Goal: Task Accomplishment & Management: Manage account settings

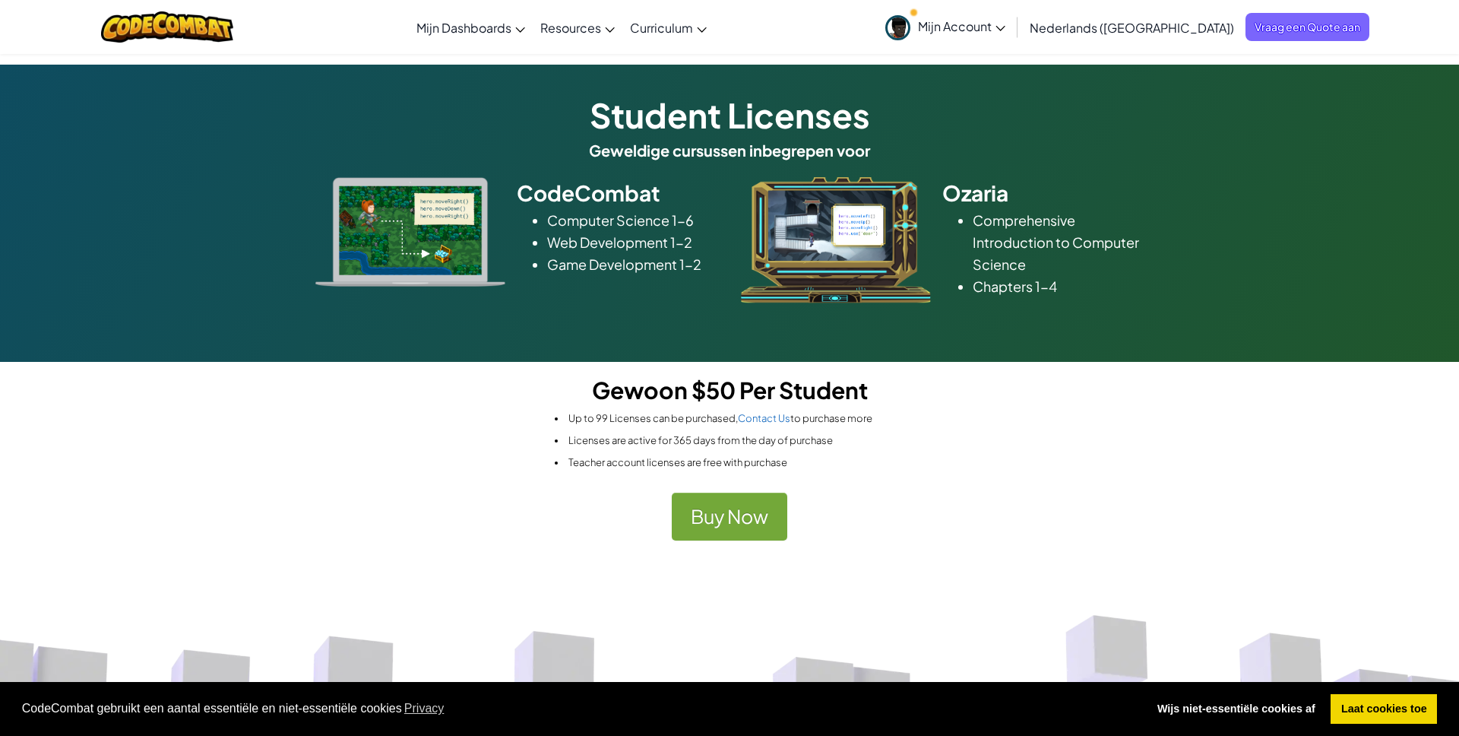
click at [1005, 33] on span "Mijn Account" at bounding box center [961, 26] width 87 height 16
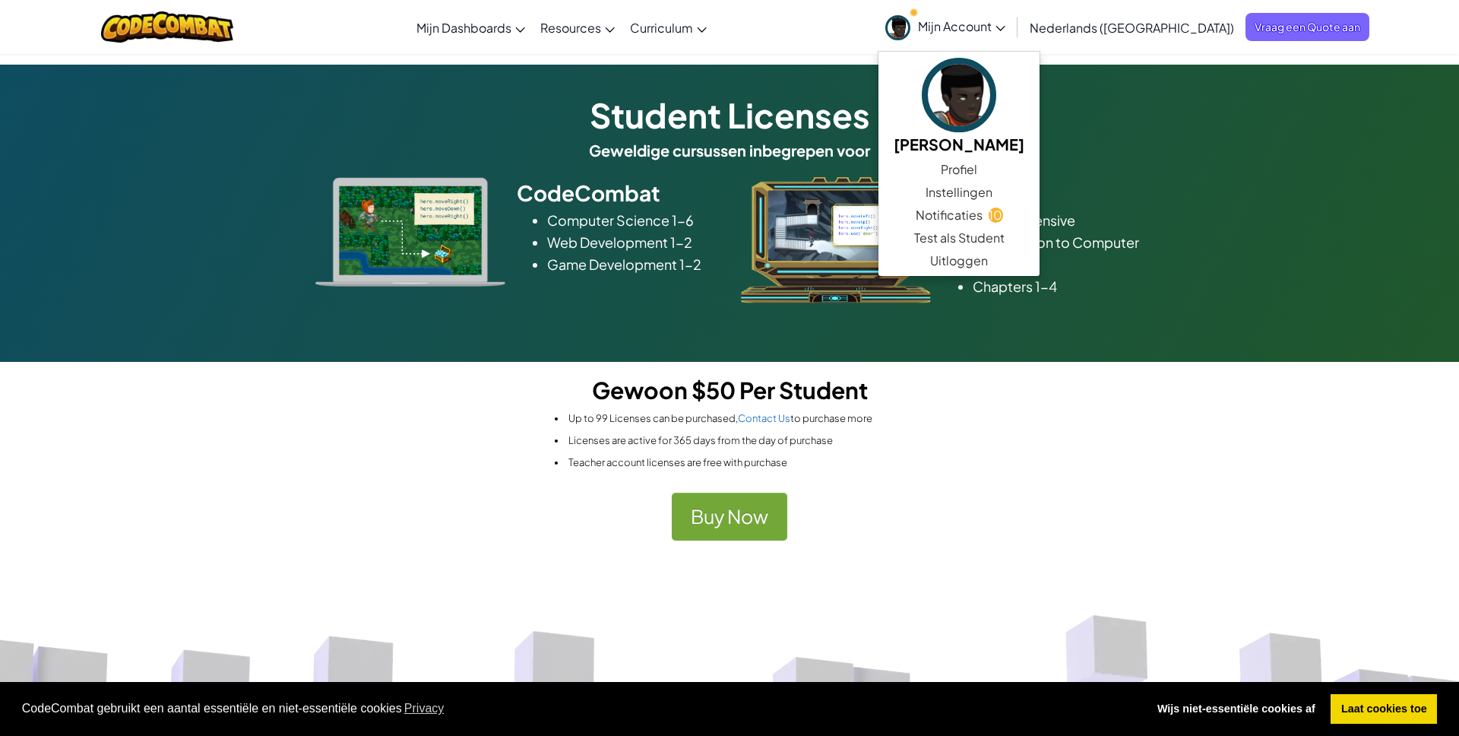
click at [1236, 437] on li "Licenses are active for 365 days from the day of purchase" at bounding box center [1007, 440] width 904 height 22
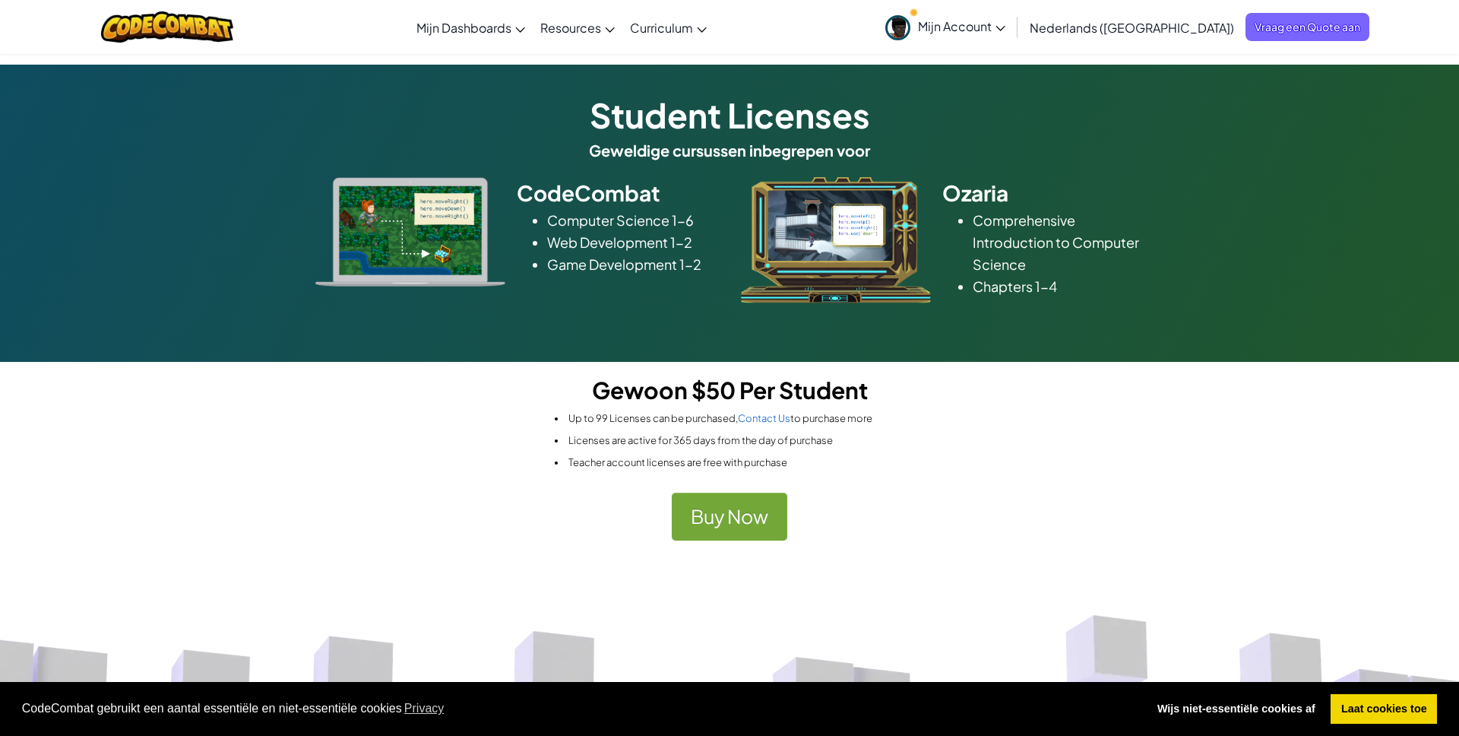
click at [1005, 31] on span "Mijn Account" at bounding box center [961, 26] width 87 height 16
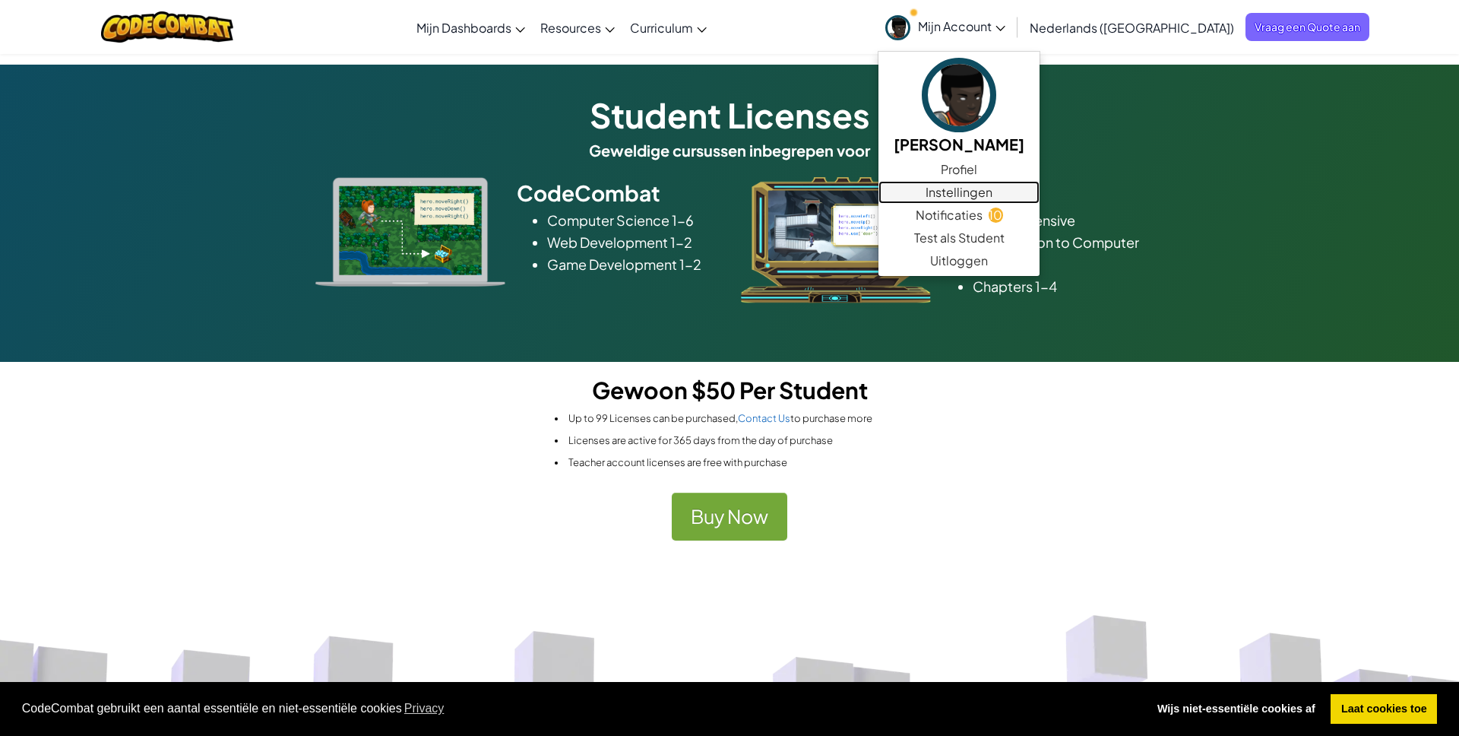
click at [1038, 195] on link "Instellingen" at bounding box center [958, 192] width 161 height 23
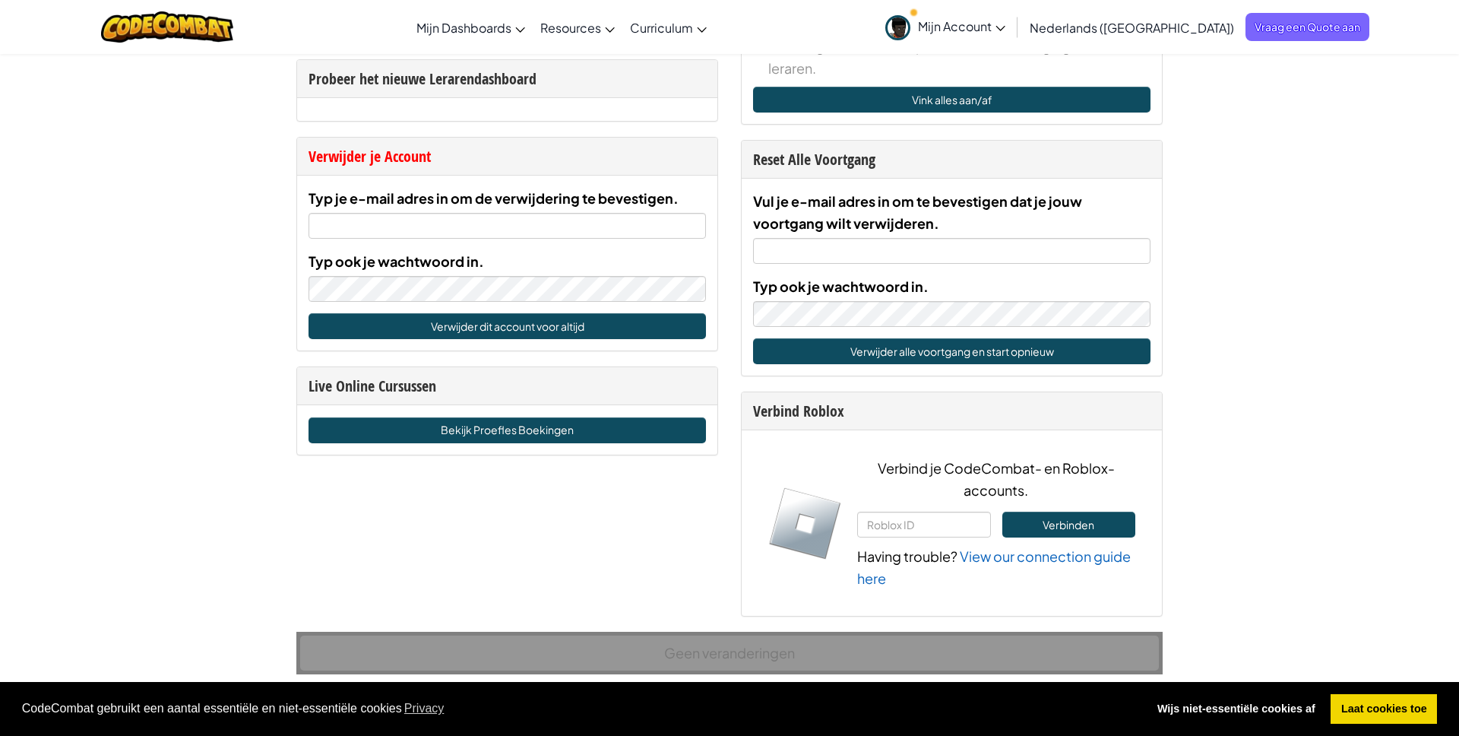
scroll to position [897, 0]
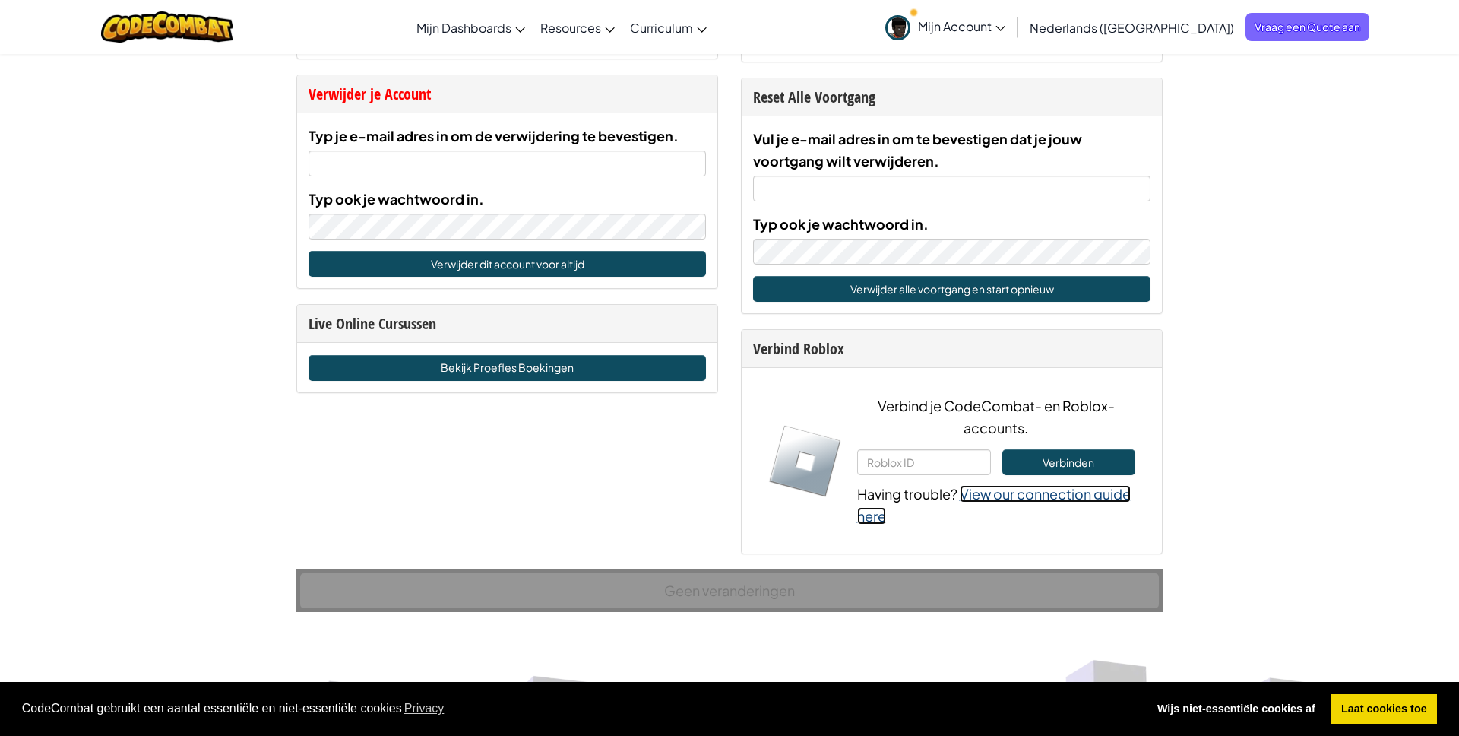
click at [1103, 495] on link "View our connection guide here" at bounding box center [994, 505] width 274 height 40
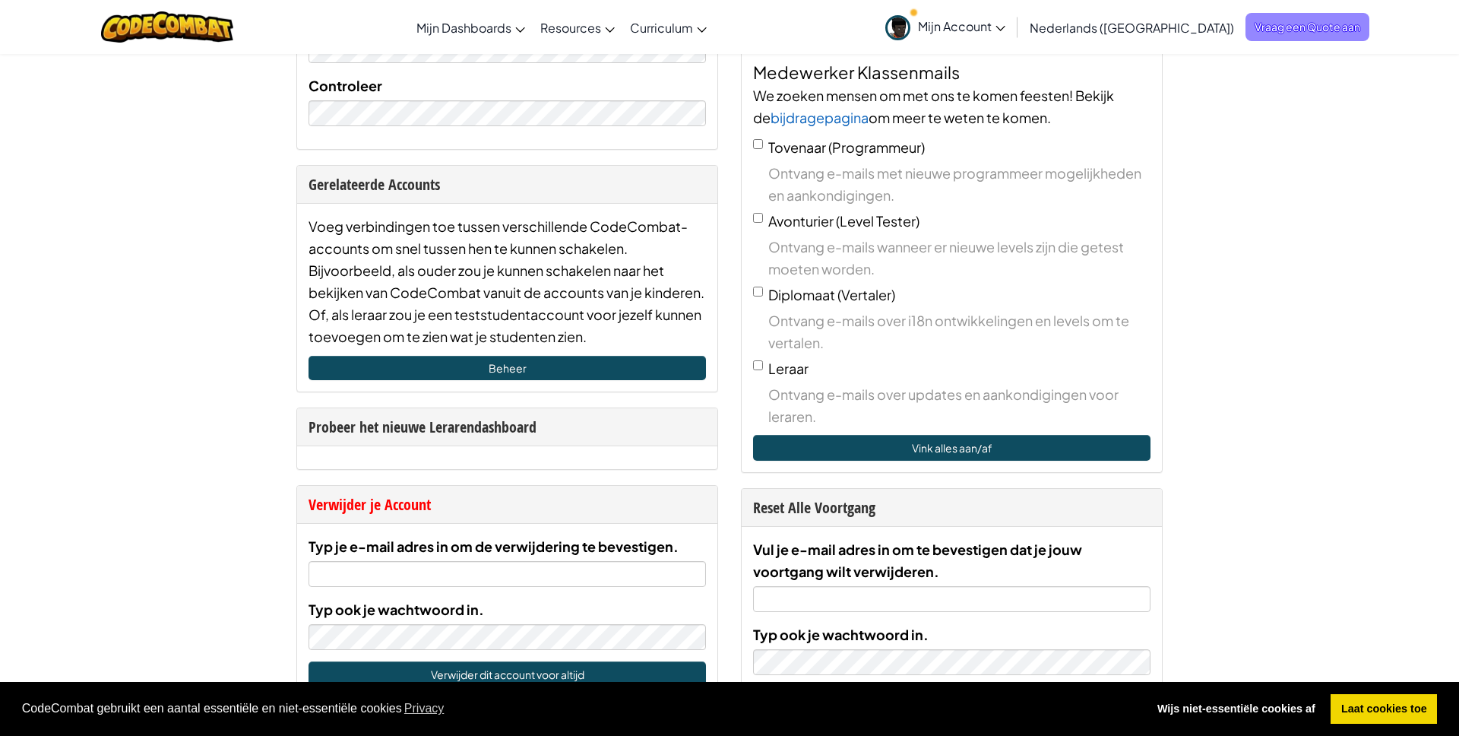
scroll to position [463, 0]
